Goal: Navigation & Orientation: Find specific page/section

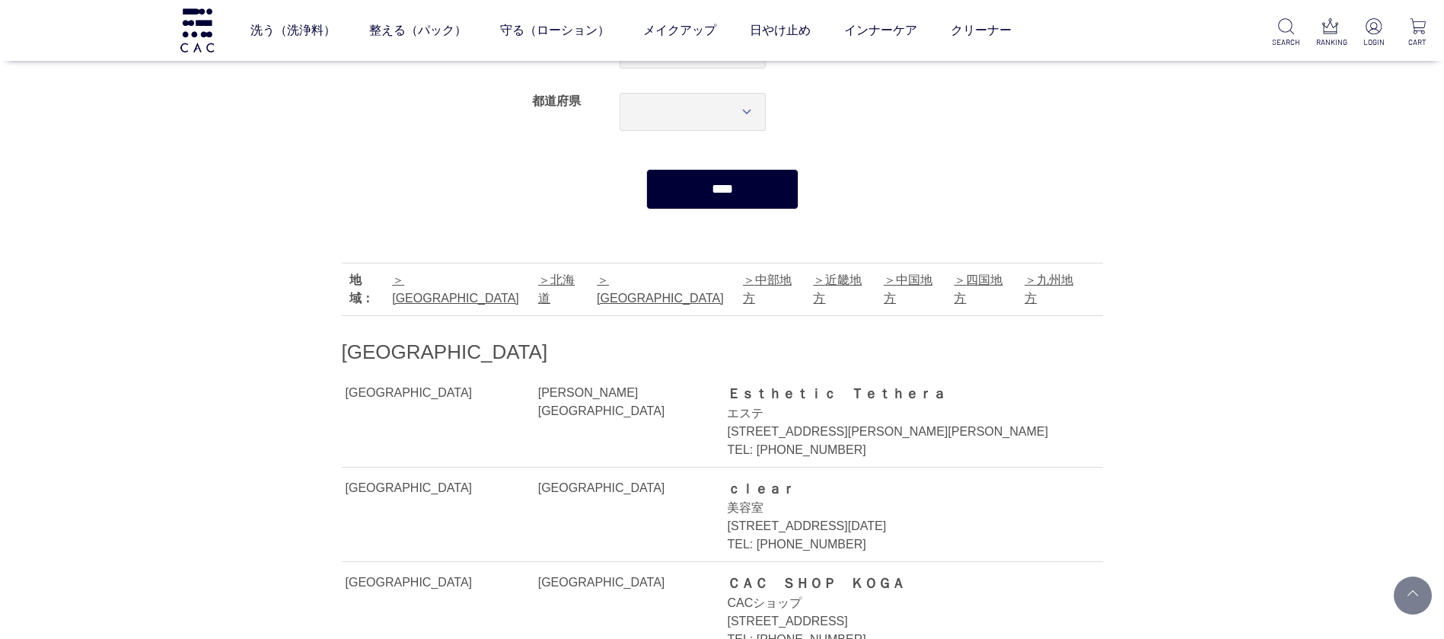
scroll to position [343, 0]
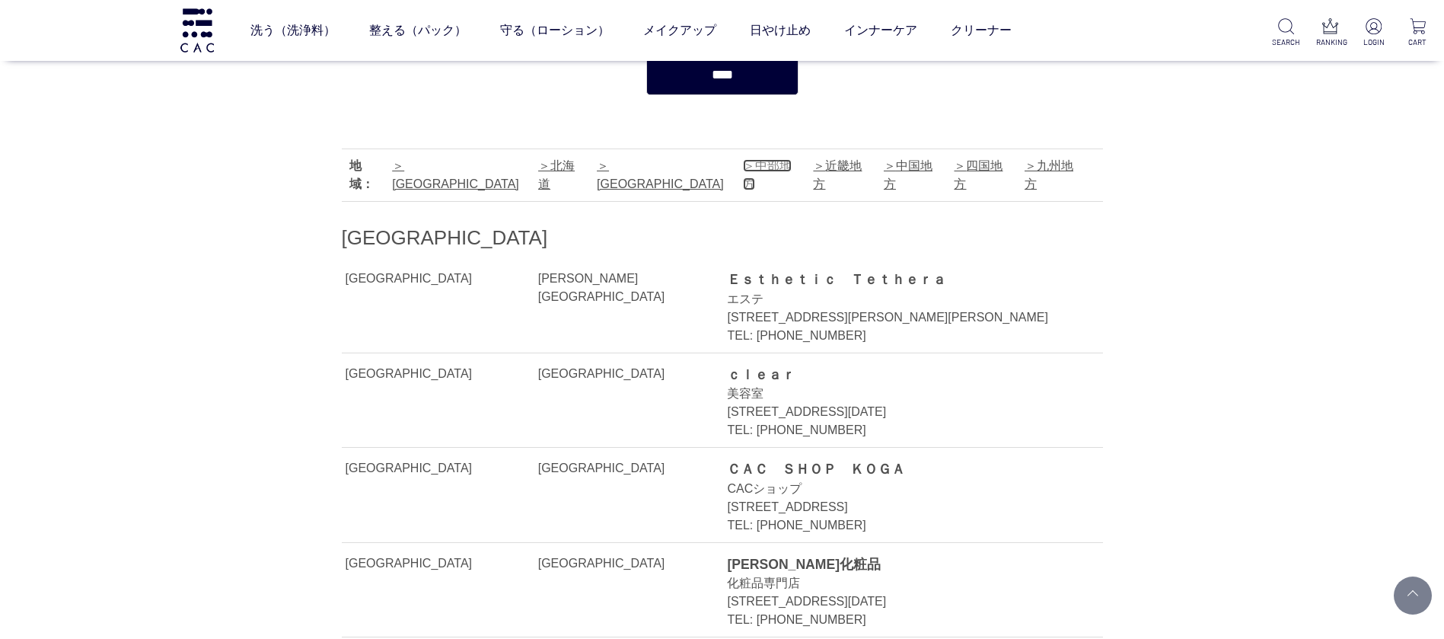
click at [743, 167] on link "中部地方" at bounding box center [767, 174] width 49 height 31
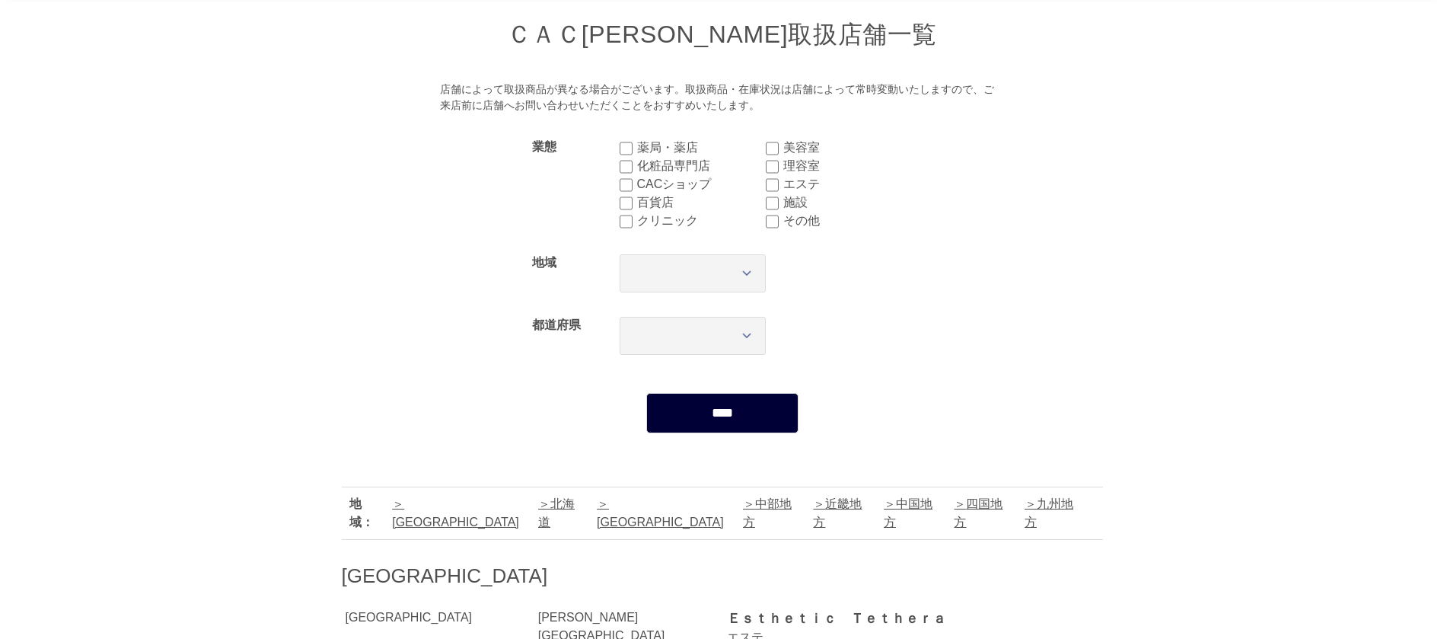
scroll to position [228, 0]
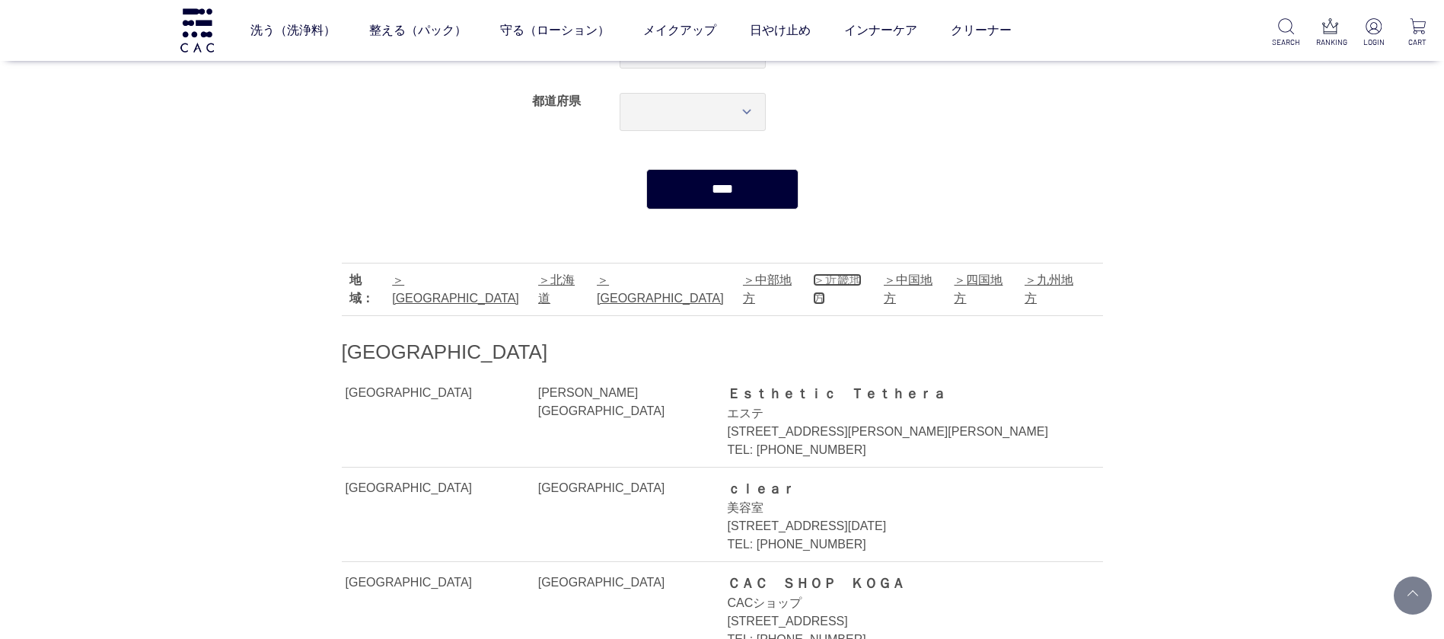
click at [813, 275] on link "近畿地方" at bounding box center [837, 288] width 49 height 31
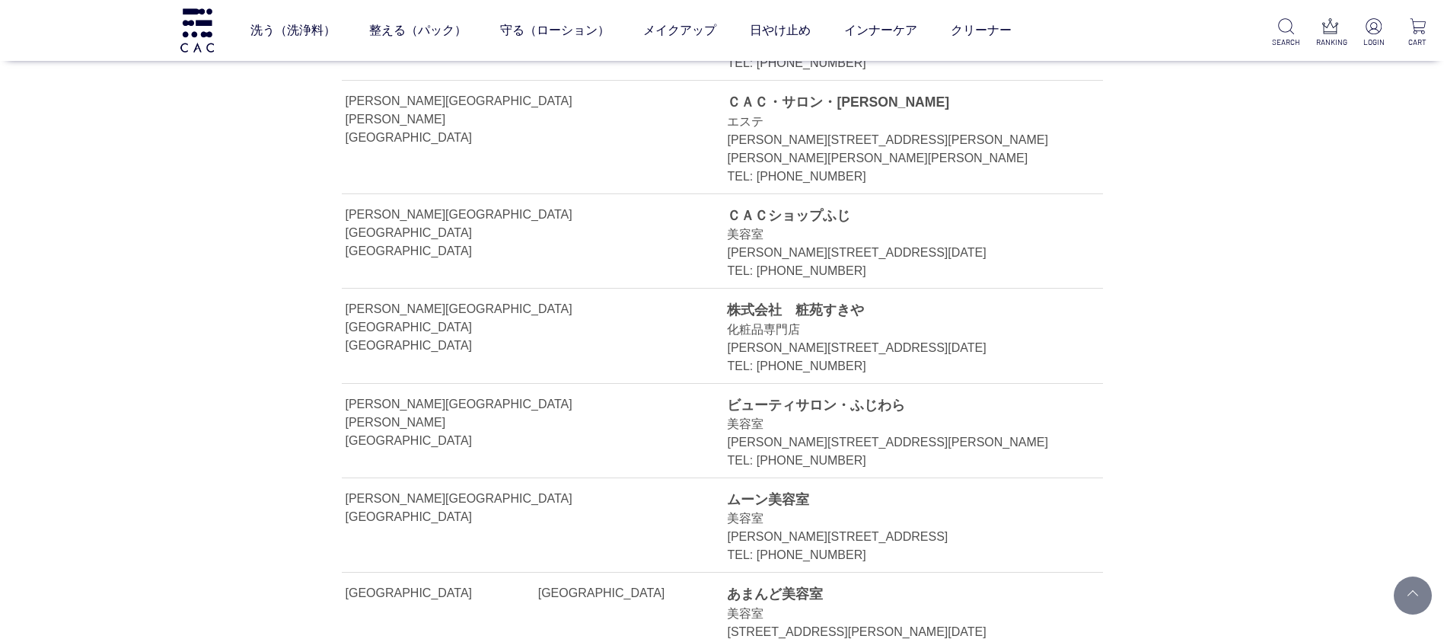
scroll to position [9706, 0]
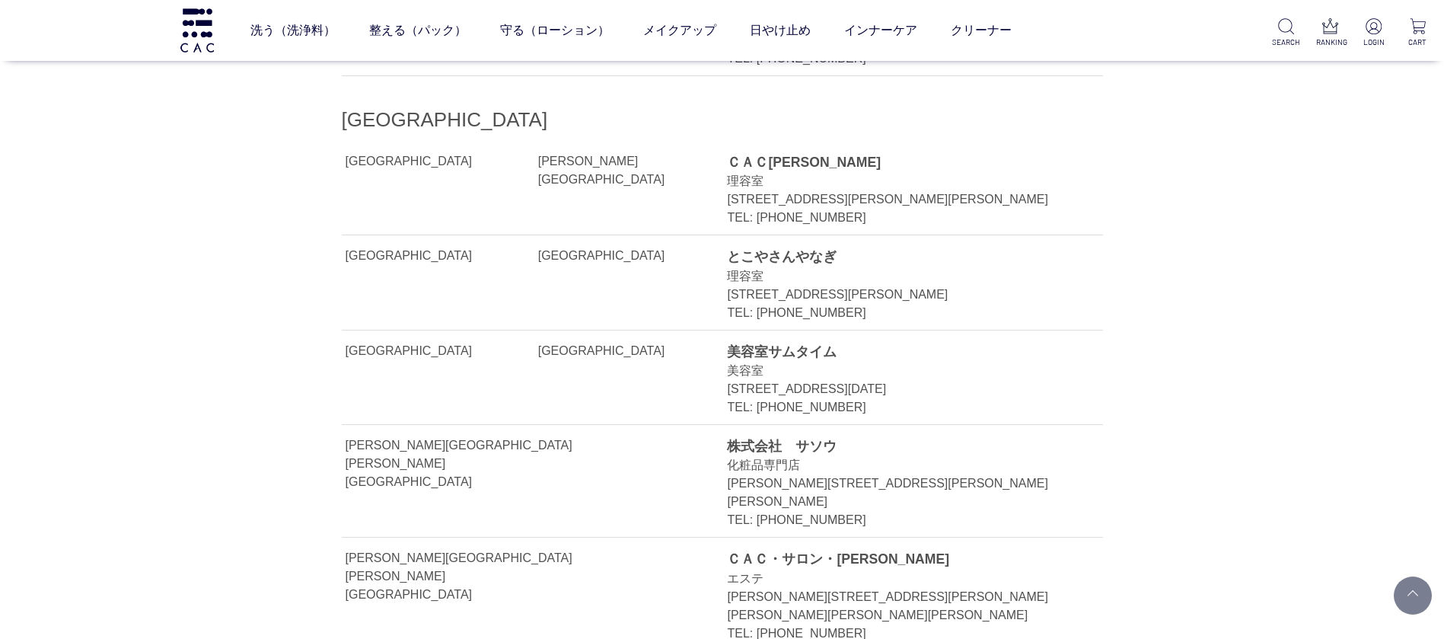
scroll to position [12428, 0]
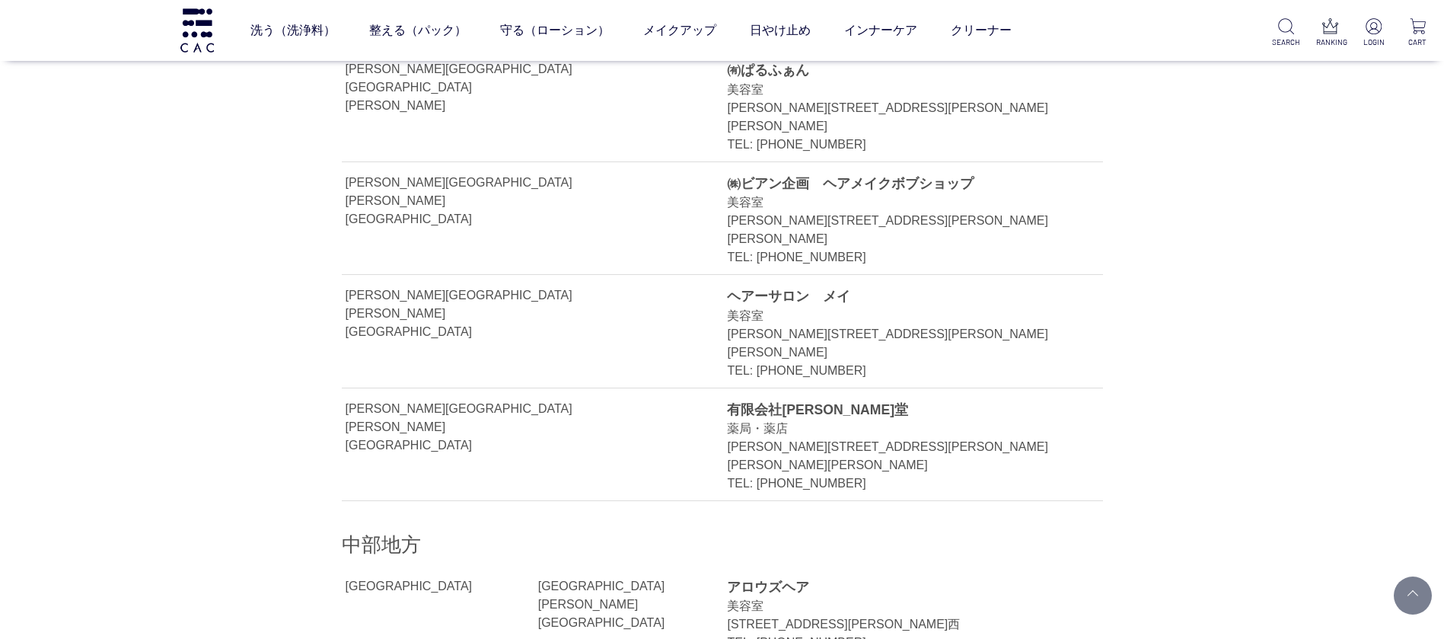
scroll to position [9706, 0]
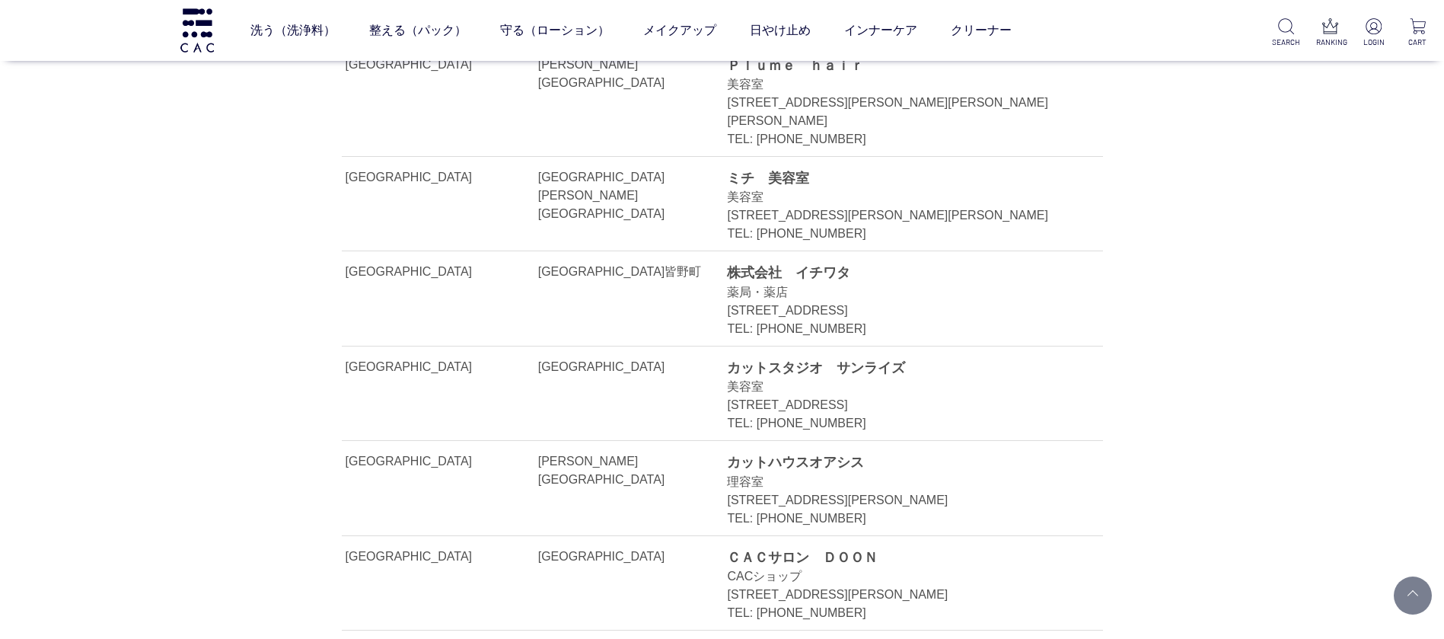
scroll to position [1942, 0]
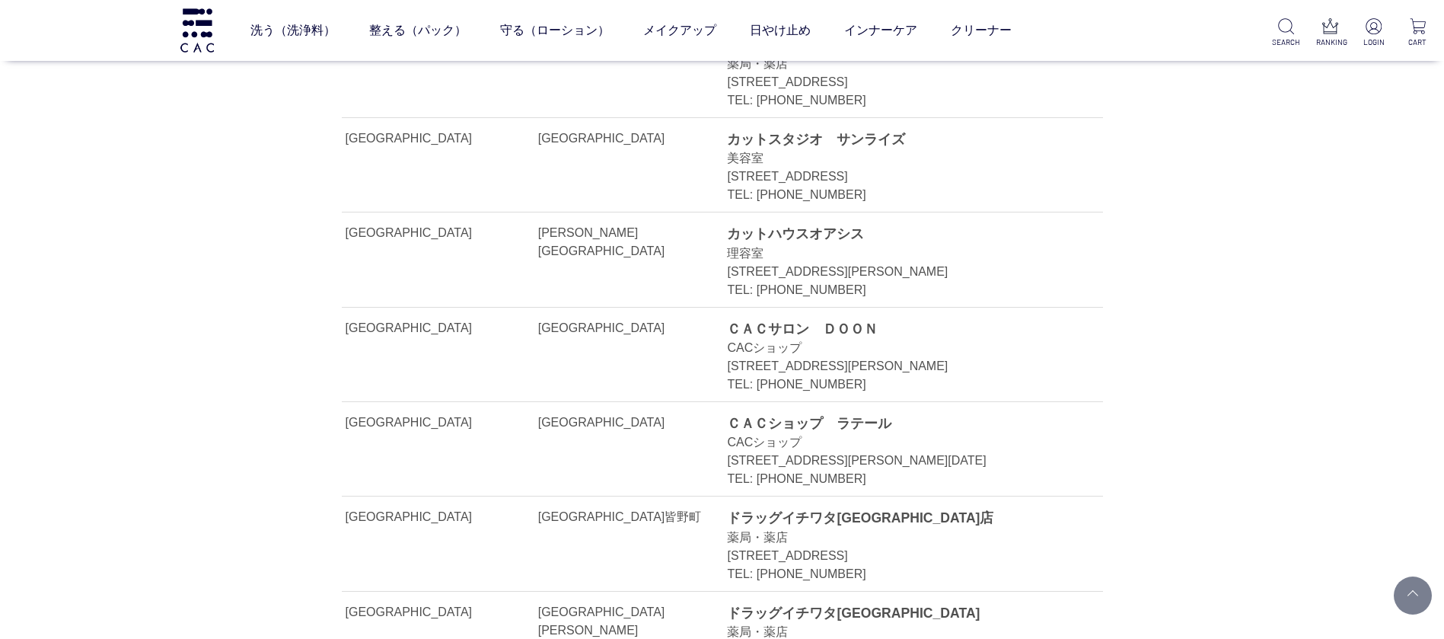
scroll to position [1942, 0]
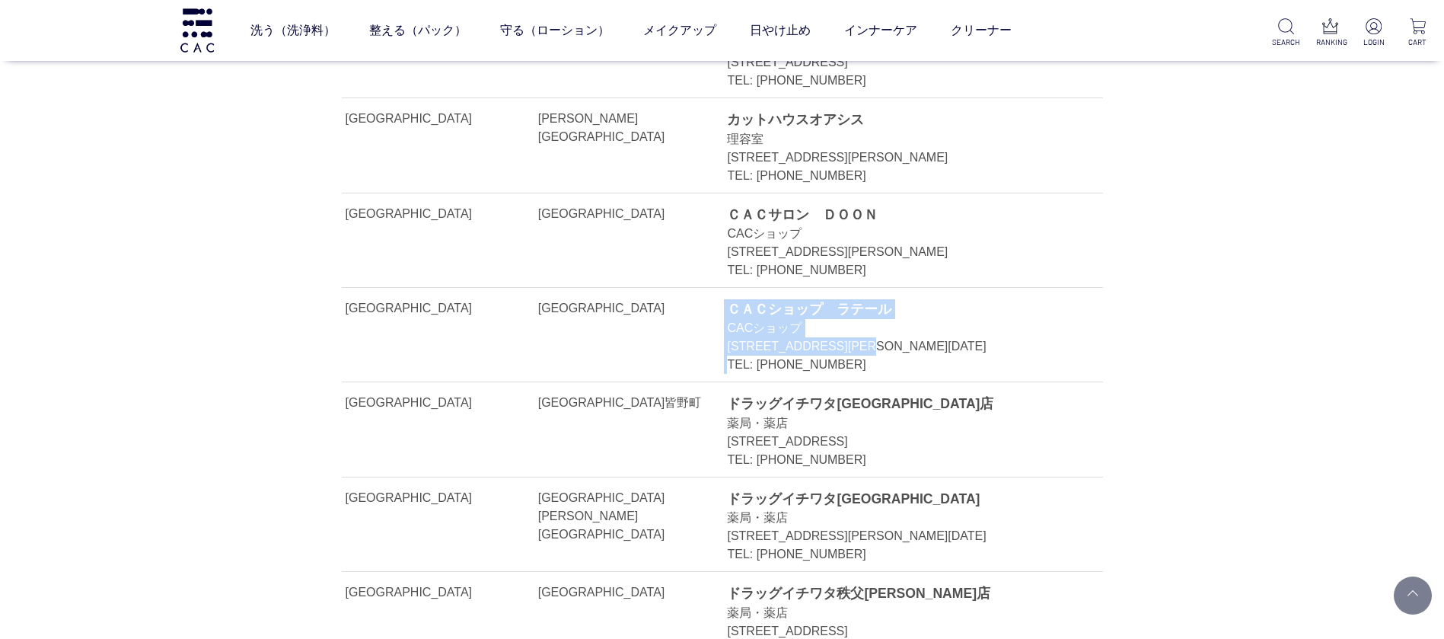
drag, startPoint x: 981, startPoint y: 306, endPoint x: 720, endPoint y: 303, distance: 261.2
click at [720, 303] on li "[GEOGRAPHIC_DATA] [GEOGRAPHIC_DATA][GEOGRAPHIC_DATA] ＣＡＣショップ　ラテール CACショップ [STRE…" at bounding box center [722, 335] width 761 height 94
click at [723, 305] on li "[GEOGRAPHIC_DATA] [GEOGRAPHIC_DATA][GEOGRAPHIC_DATA] ＣＡＣショップ　ラテール CACショップ [STRE…" at bounding box center [722, 335] width 761 height 94
drag, startPoint x: 996, startPoint y: 310, endPoint x: 730, endPoint y: 316, distance: 265.8
click at [730, 337] on div "[STREET_ADDRESS][PERSON_NAME][DATE]" at bounding box center [897, 346] width 341 height 18
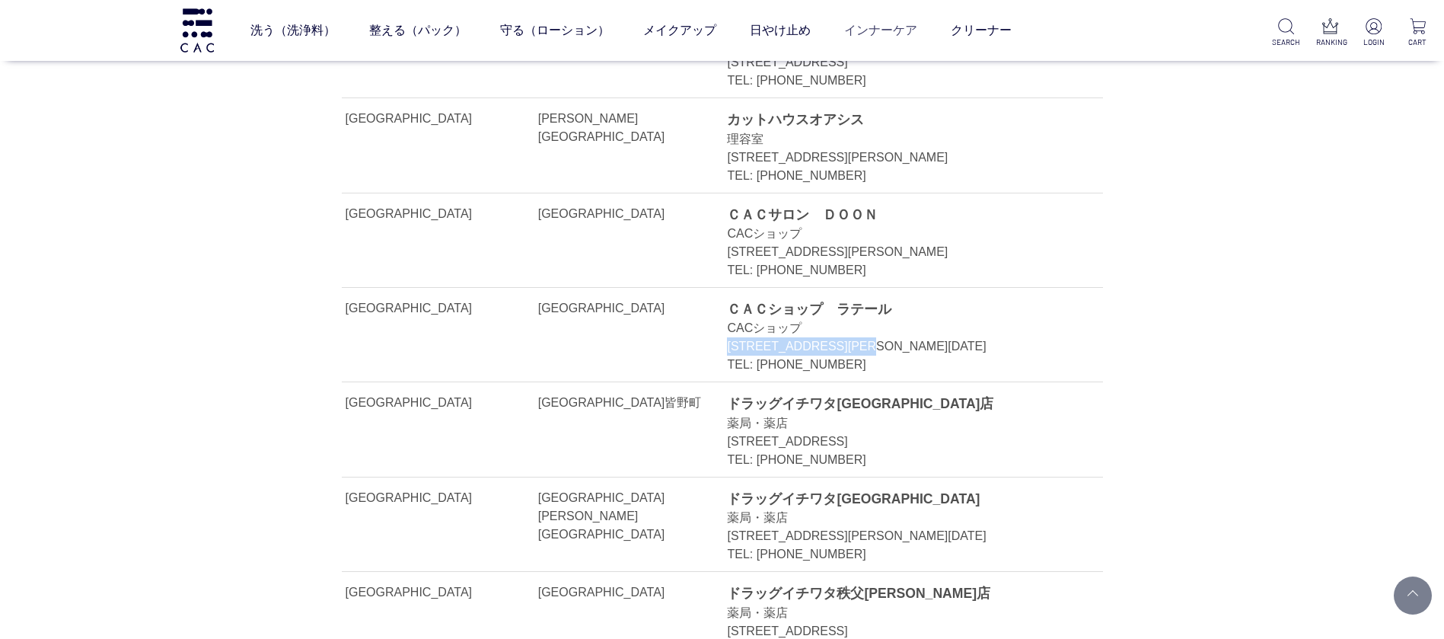
copy div "[STREET_ADDRESS][PERSON_NAME][DATE]"
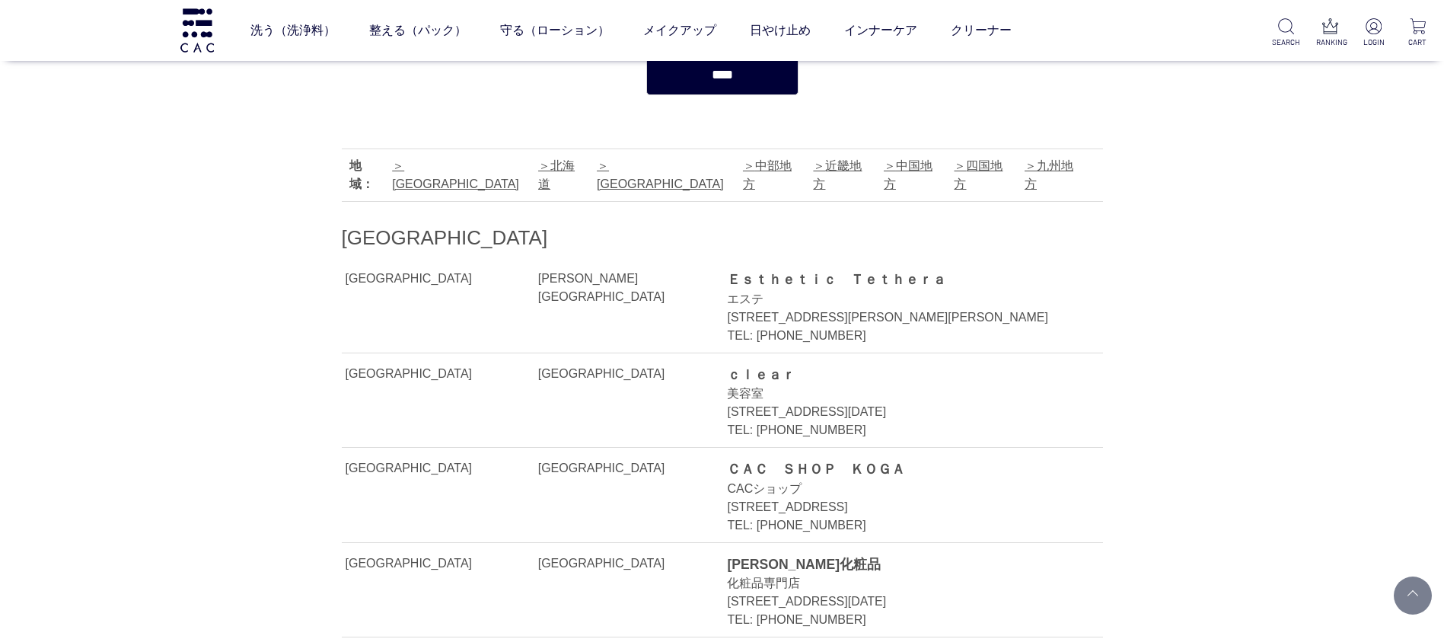
scroll to position [228, 0]
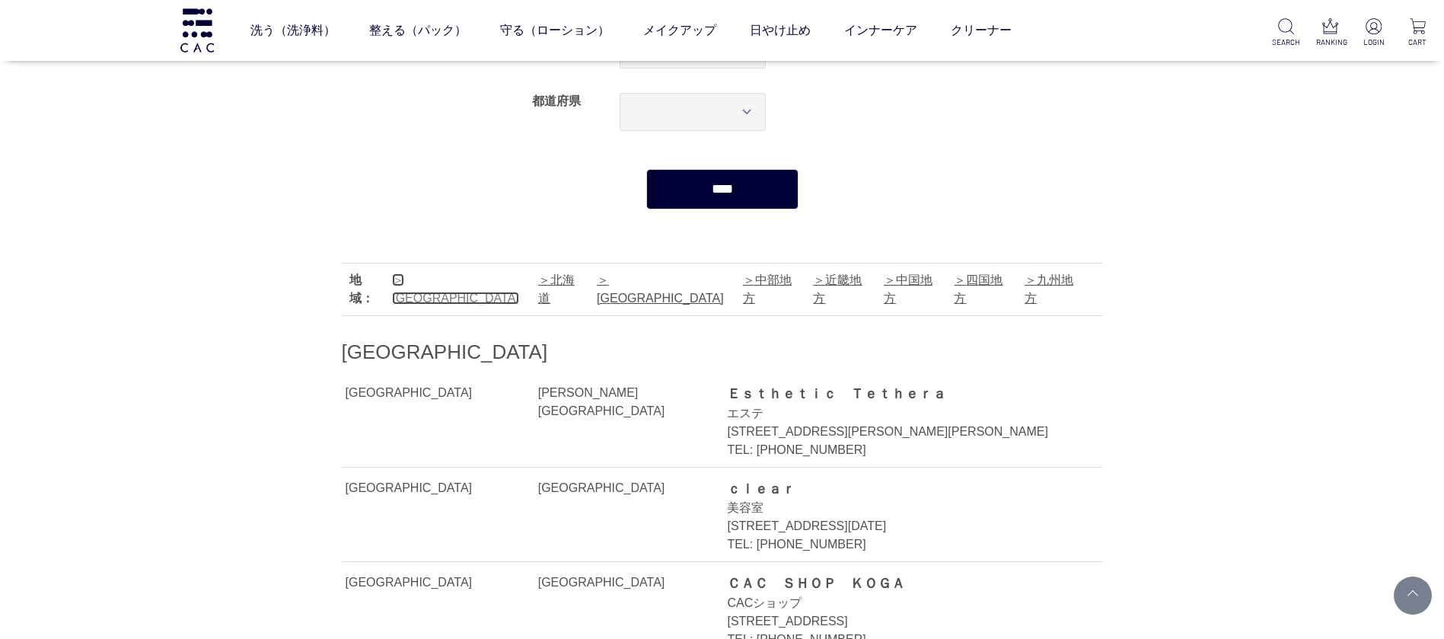
click at [421, 280] on link "[GEOGRAPHIC_DATA]" at bounding box center [455, 288] width 127 height 31
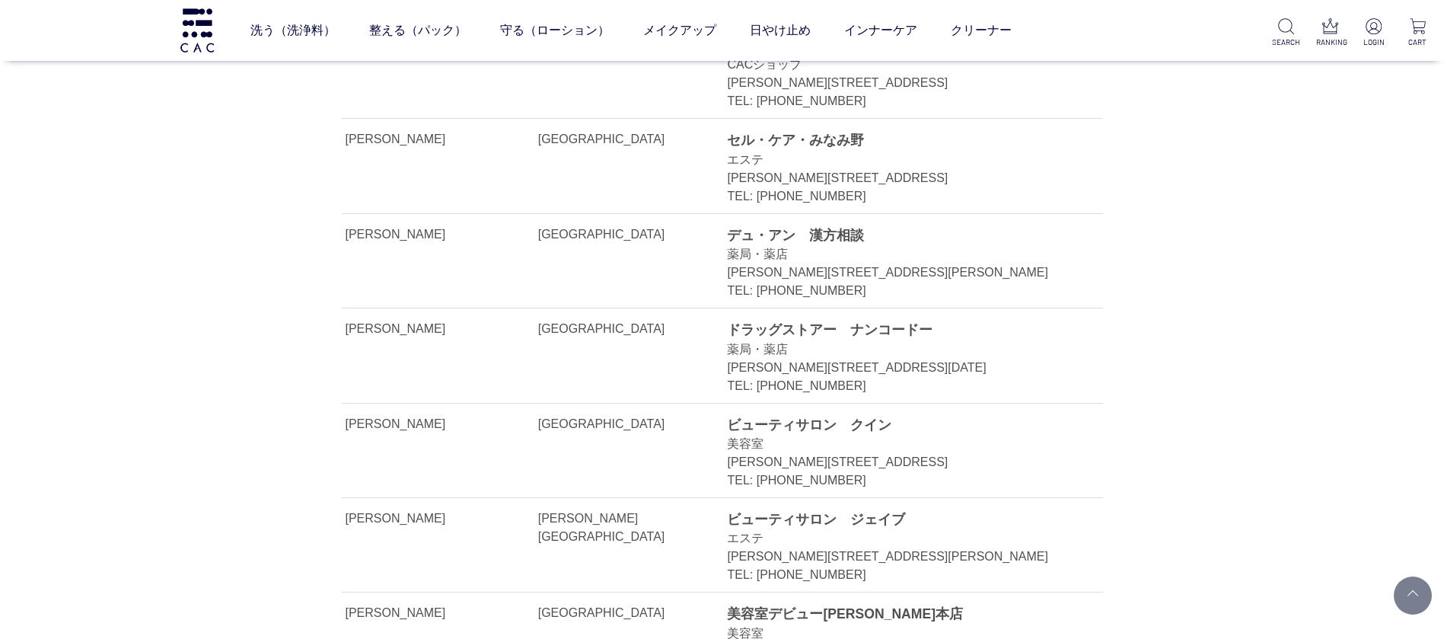
scroll to position [5624, 0]
